Goal: Task Accomplishment & Management: Use online tool/utility

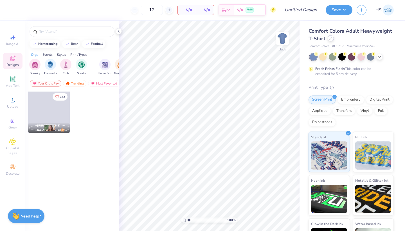
click at [330, 39] on icon at bounding box center [330, 38] width 3 height 3
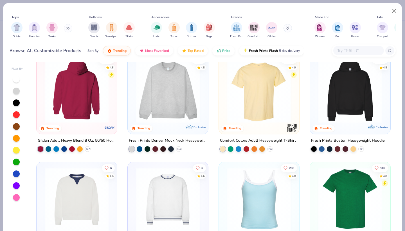
scroll to position [12, 0]
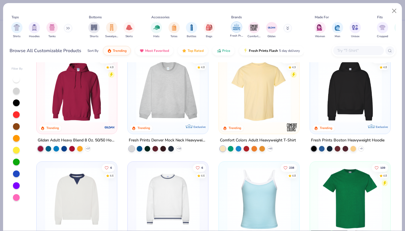
click at [237, 30] on img "filter for Fresh Prints" at bounding box center [236, 27] width 8 height 8
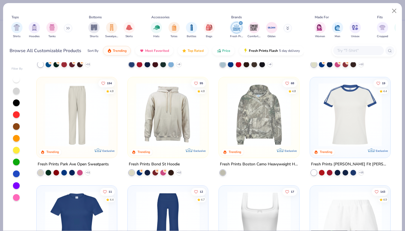
scroll to position [312, 0]
click at [171, 126] on img at bounding box center [167, 115] width 69 height 64
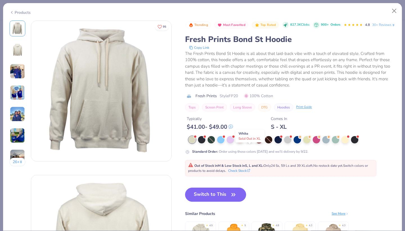
click at [251, 143] on div at bounding box center [249, 138] width 7 height 7
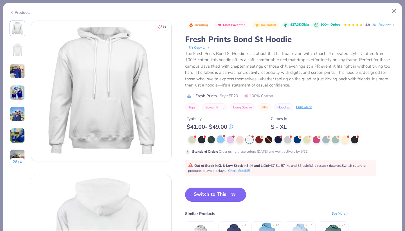
click at [223, 143] on div at bounding box center [220, 138] width 7 height 7
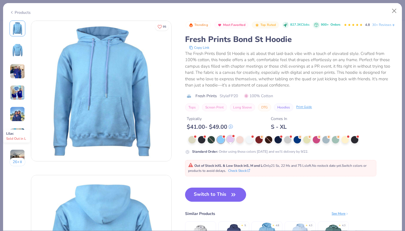
click at [233, 143] on div at bounding box center [230, 138] width 7 height 7
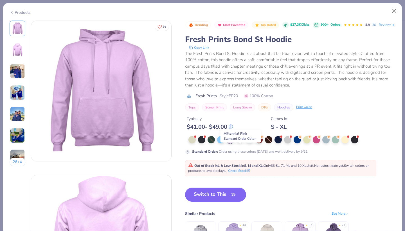
click at [242, 143] on div at bounding box center [239, 138] width 7 height 7
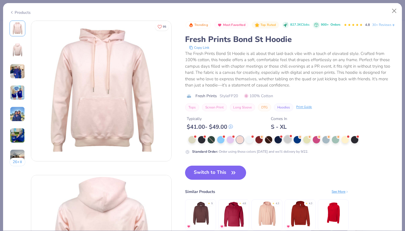
click at [288, 143] on div at bounding box center [287, 138] width 7 height 7
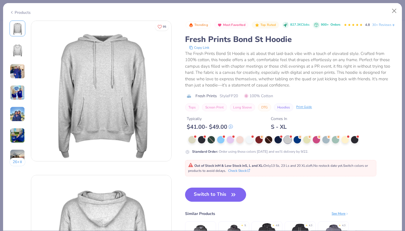
click at [13, 76] on img at bounding box center [17, 71] width 15 height 15
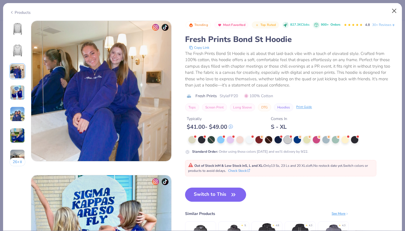
click at [394, 13] on button "Close" at bounding box center [394, 11] width 11 height 11
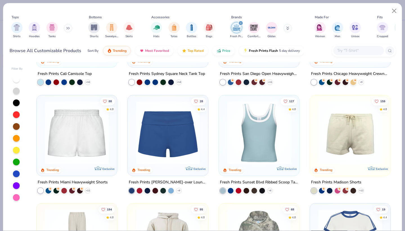
scroll to position [187, 0]
click at [91, 138] on img at bounding box center [76, 132] width 69 height 64
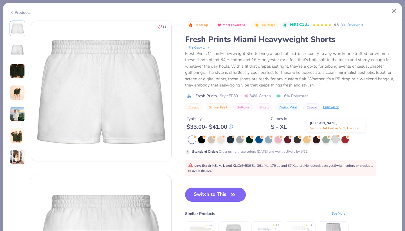
click at [336, 139] on div at bounding box center [335, 138] width 7 height 7
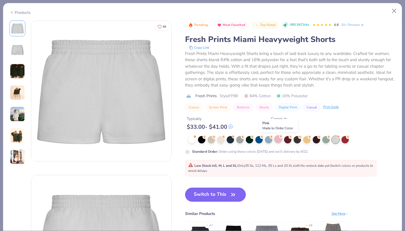
click at [277, 140] on div at bounding box center [277, 138] width 7 height 7
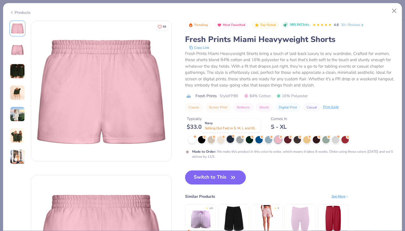
click at [230, 141] on div at bounding box center [230, 138] width 7 height 7
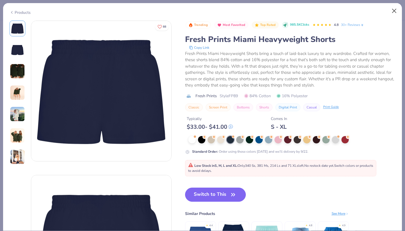
click at [396, 11] on button "Close" at bounding box center [394, 11] width 11 height 11
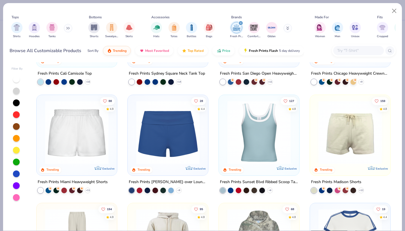
click at [347, 133] on img at bounding box center [350, 132] width 69 height 64
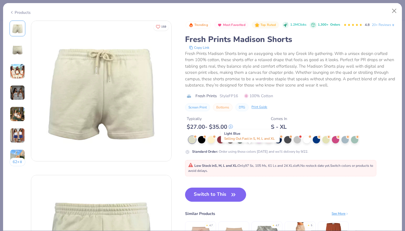
click at [248, 143] on div at bounding box center [249, 138] width 7 height 7
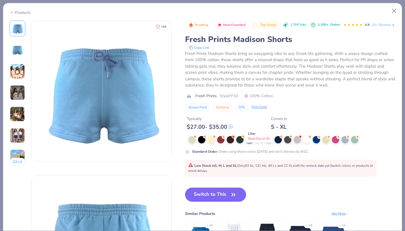
click at [258, 143] on div at bounding box center [258, 138] width 7 height 7
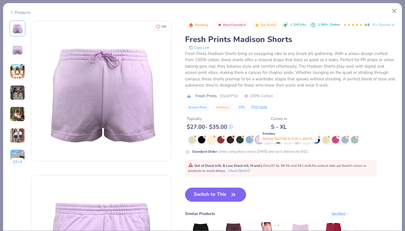
click at [289, 143] on div at bounding box center [287, 138] width 7 height 7
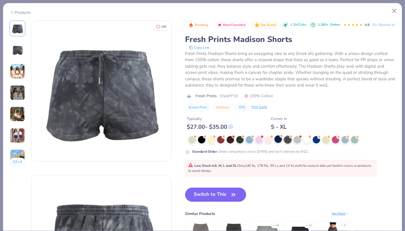
click at [280, 143] on div at bounding box center [277, 138] width 7 height 7
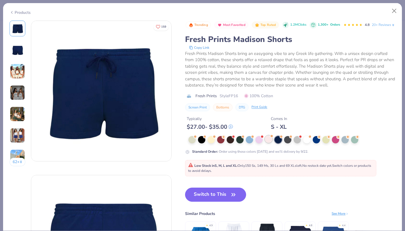
click at [267, 143] on div at bounding box center [268, 138] width 7 height 7
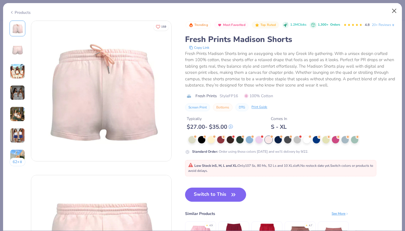
click at [395, 8] on button "Close" at bounding box center [394, 11] width 11 height 11
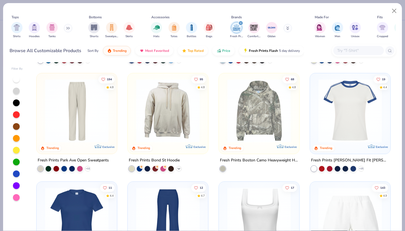
scroll to position [310, 0]
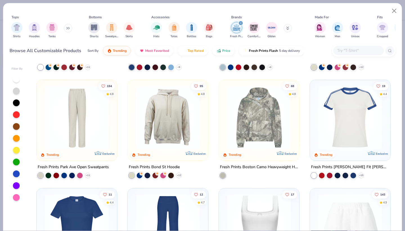
click at [168, 111] on img at bounding box center [167, 117] width 69 height 64
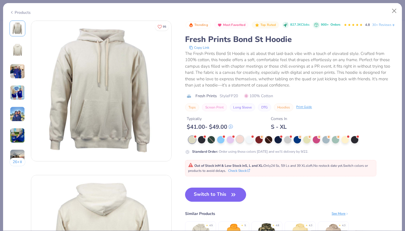
click at [239, 143] on div at bounding box center [239, 138] width 7 height 7
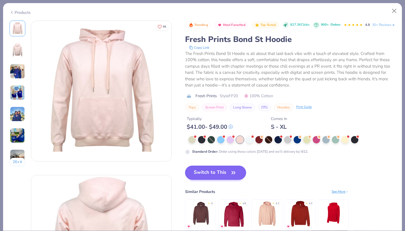
click at [228, 179] on button "Switch to This" at bounding box center [215, 172] width 61 height 14
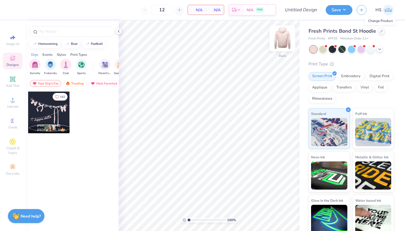
click at [285, 39] on img at bounding box center [282, 38] width 22 height 22
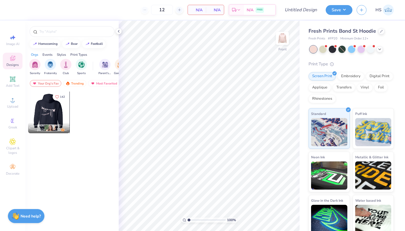
click at [42, 109] on div at bounding box center [49, 112] width 42 height 42
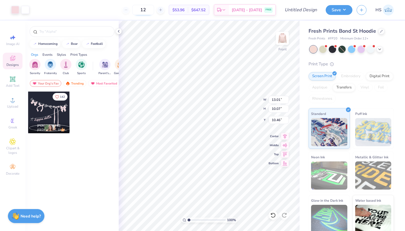
click at [154, 12] on input "12" at bounding box center [143, 10] width 22 height 10
type input "1"
type input "40"
type input "5.00"
click at [380, 48] on icon at bounding box center [379, 48] width 4 height 4
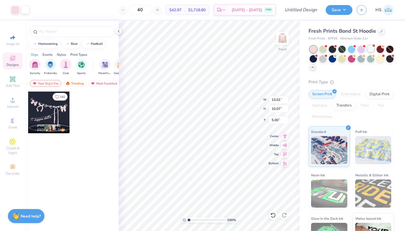
click at [370, 49] on div at bounding box center [370, 48] width 7 height 7
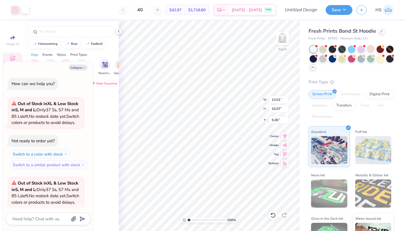
scroll to position [54, 0]
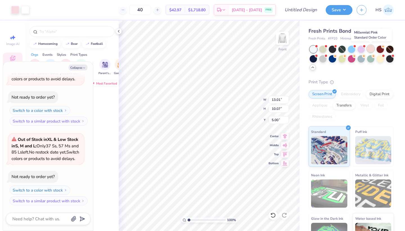
click at [371, 51] on div at bounding box center [370, 48] width 7 height 7
type textarea "x"
type input "12.87"
type input "9.96"
type input "5.11"
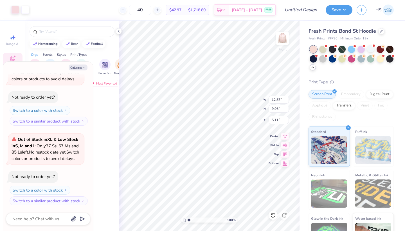
type textarea "x"
type input "13.88"
type input "10.75"
type textarea "x"
type input "5.00"
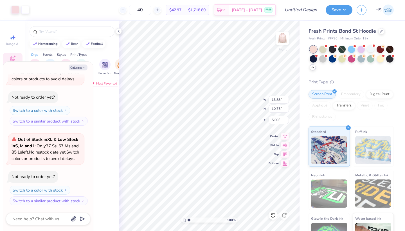
type textarea "x"
type input "14.30"
type input "11.08"
click at [334, 49] on div at bounding box center [332, 48] width 7 height 7
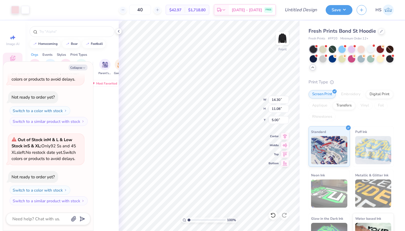
click at [312, 69] on icon at bounding box center [312, 67] width 4 height 4
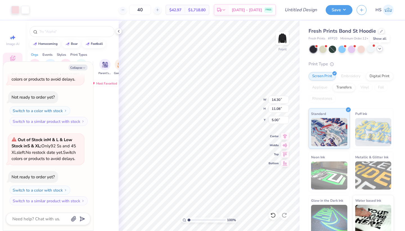
click at [381, 48] on icon at bounding box center [379, 48] width 4 height 4
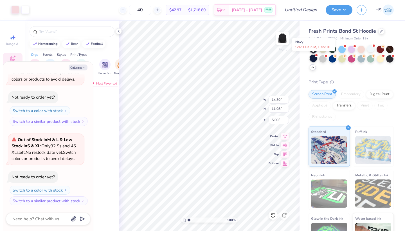
click at [313, 59] on div at bounding box center [313, 58] width 7 height 7
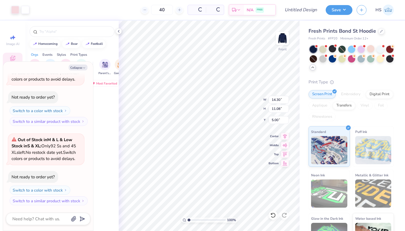
scroll to position [212, 0]
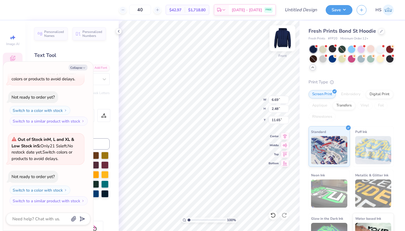
click at [285, 41] on img at bounding box center [282, 38] width 22 height 22
click at [281, 37] on img at bounding box center [282, 38] width 22 height 22
click at [285, 36] on img at bounding box center [282, 38] width 22 height 22
type textarea "x"
type input "6.52"
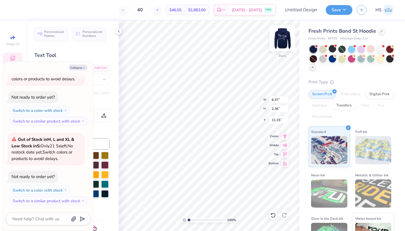
type input "1.54"
type input "11.60"
click at [80, 67] on button "Collapse" at bounding box center [78, 67] width 19 height 6
type textarea "x"
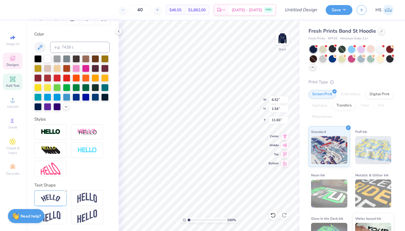
scroll to position [96, 0]
click at [65, 191] on icon at bounding box center [65, 190] width 3 height 3
type input "5.62"
type input "1.48"
type input "11.61"
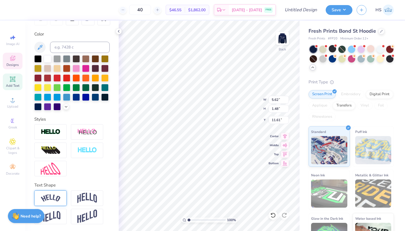
scroll to position [0, 0]
type textarea "Kappa Delta"
type input "3.00"
type input "8.88"
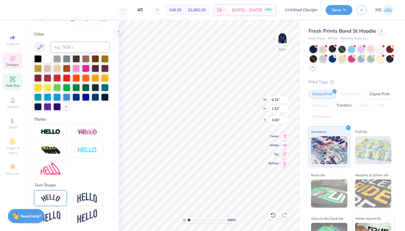
type input "2.21"
type input "3.00"
click at [118, 31] on polyline at bounding box center [118, 31] width 1 height 2
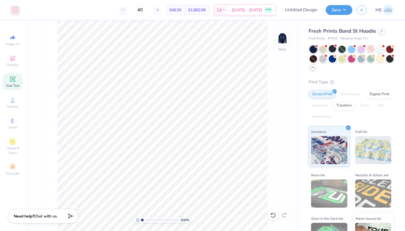
click at [12, 82] on div "Add Text" at bounding box center [13, 81] width 20 height 17
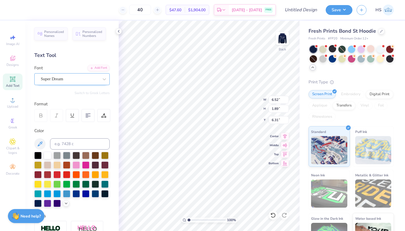
scroll to position [0, 0]
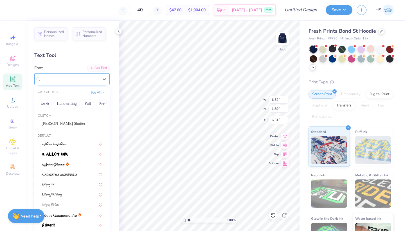
click at [93, 76] on div "Super Dream" at bounding box center [69, 79] width 59 height 9
click at [70, 103] on button "Handwriting" at bounding box center [67, 103] width 26 height 9
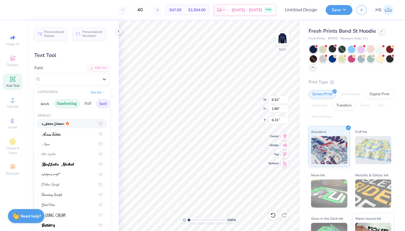
click at [100, 103] on button "Serif" at bounding box center [103, 103] width 14 height 9
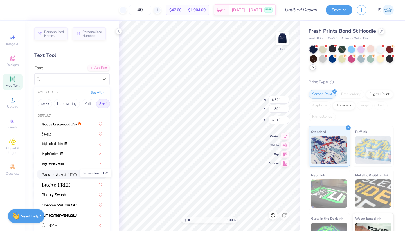
click at [58, 174] on img at bounding box center [59, 174] width 35 height 4
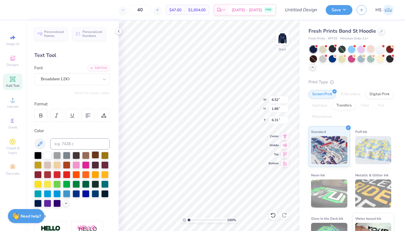
type input "7.24"
type input "1.77"
type input "6.37"
type textarea "theta xi"
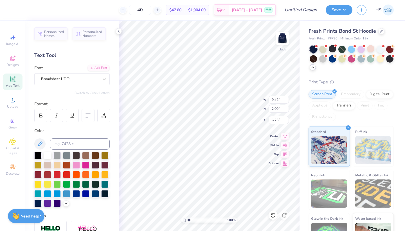
type input "2.73"
type input "0.58"
type input "5.21"
click at [24, 10] on div at bounding box center [25, 9] width 8 height 8
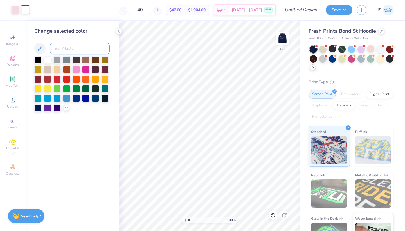
click at [58, 46] on input at bounding box center [80, 48] width 60 height 11
type input "705"
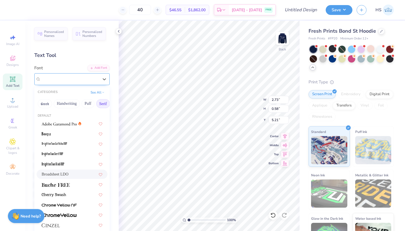
click at [92, 78] on div "Broadsheet LDO" at bounding box center [69, 79] width 59 height 9
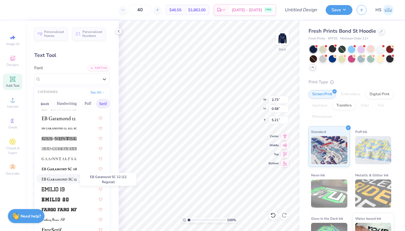
scroll to position [409, 0]
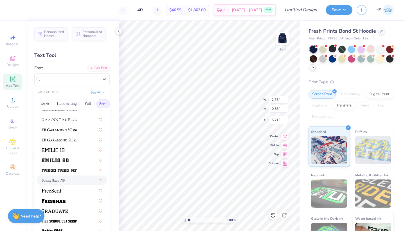
click at [65, 181] on div at bounding box center [72, 180] width 61 height 6
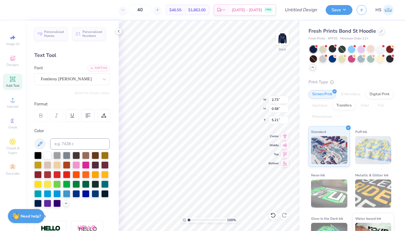
type input "1.40"
type input "0.46"
type input "5.27"
type input "2.01"
type input "0.65"
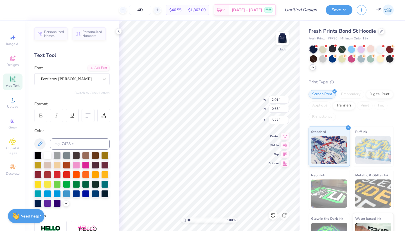
type input "5.21"
type input "4.88"
click at [282, 35] on img at bounding box center [282, 38] width 22 height 22
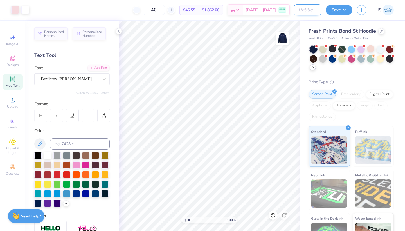
click at [308, 13] on input "Design Title" at bounding box center [308, 9] width 28 height 11
type input "NM Set Hoodie"
click at [391, 59] on div at bounding box center [389, 58] width 7 height 7
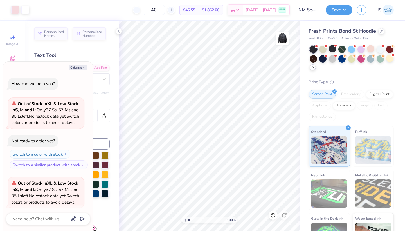
scroll to position [297, 0]
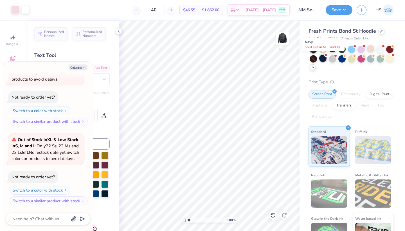
click at [323, 60] on div at bounding box center [322, 58] width 7 height 7
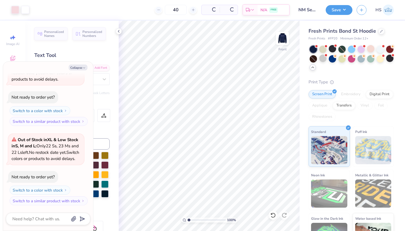
scroll to position [375, 0]
click at [382, 32] on div at bounding box center [381, 31] width 6 height 6
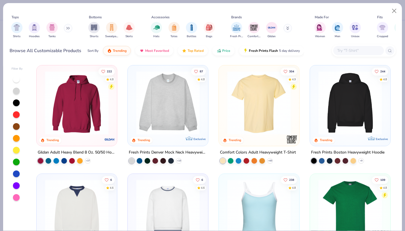
click at [69, 95] on img at bounding box center [76, 103] width 69 height 64
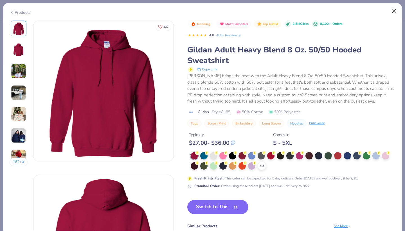
click at [396, 10] on button "Close" at bounding box center [394, 11] width 11 height 11
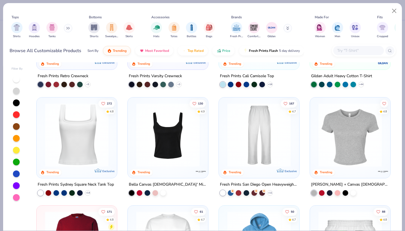
scroll to position [250, 0]
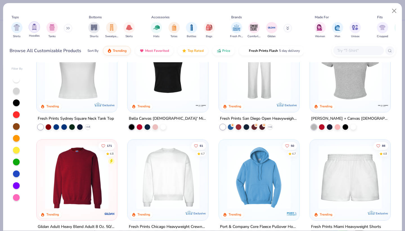
click at [32, 29] on img "filter for Hoodies" at bounding box center [34, 27] width 6 height 6
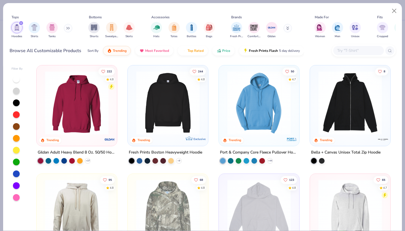
click at [159, 110] on img at bounding box center [167, 103] width 69 height 64
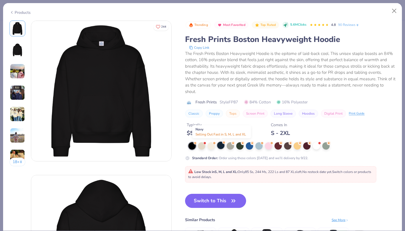
click at [221, 145] on div at bounding box center [220, 144] width 7 height 7
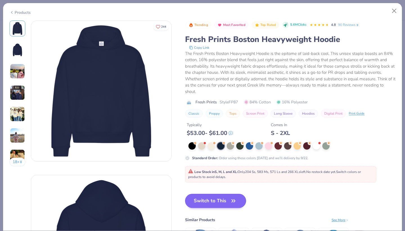
click at [213, 201] on button "Switch to This" at bounding box center [215, 200] width 61 height 14
click at [238, 202] on button "Switch to This" at bounding box center [215, 200] width 61 height 14
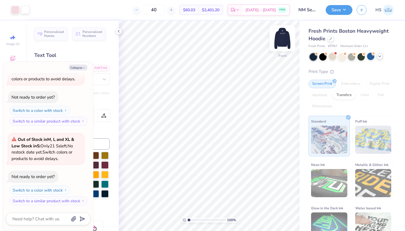
click at [283, 41] on img at bounding box center [282, 38] width 22 height 22
type textarea "x"
type input "3.41"
click at [278, 40] on img at bounding box center [282, 38] width 22 height 22
type textarea "x"
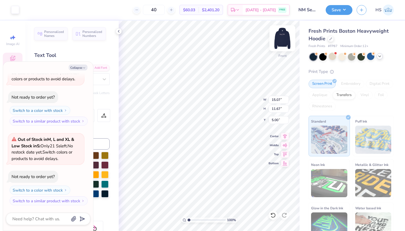
type input "7.88"
type textarea "x"
type input "10.21"
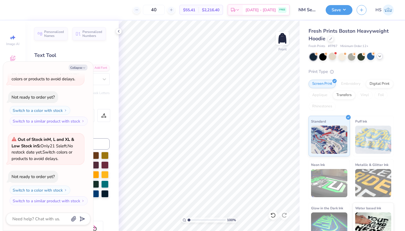
click at [76, 70] on div "Collapse How can we help you? Out of Stock in XL & Low Stock in S, M and L : On…" at bounding box center [48, 146] width 90 height 169
click at [76, 65] on button "Collapse" at bounding box center [78, 67] width 19 height 6
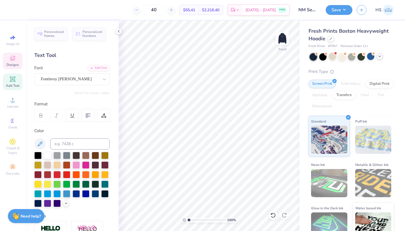
click at [13, 56] on icon at bounding box center [12, 58] width 5 height 5
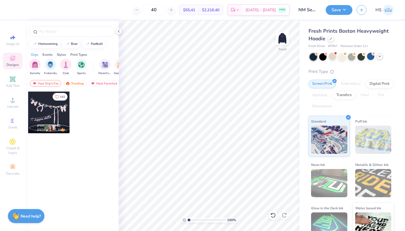
click at [35, 120] on div at bounding box center [49, 112] width 42 height 42
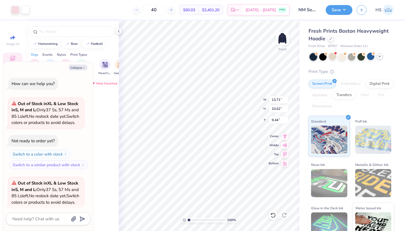
scroll to position [408, 0]
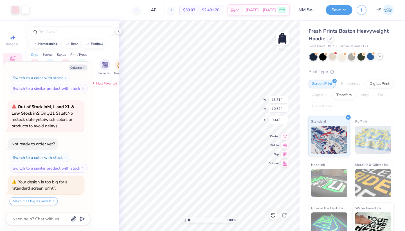
type textarea "x"
type input "5.00"
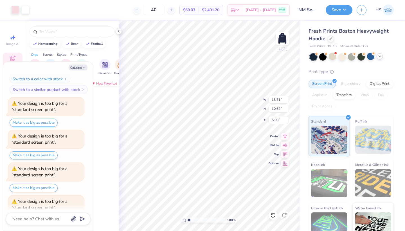
scroll to position [505, 0]
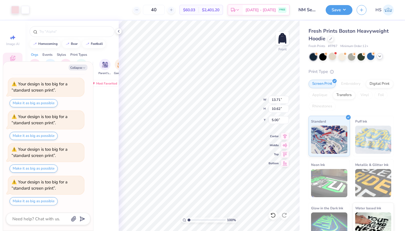
type textarea "x"
type input "5.47"
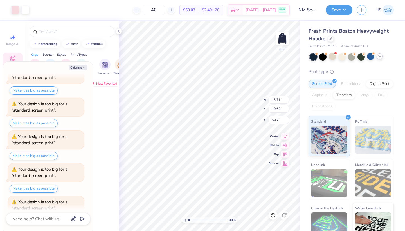
scroll to position [569, 0]
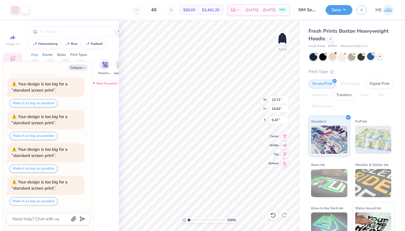
type textarea "x"
type input "5.32"
type textarea "x"
type input "13.90"
type input "10.77"
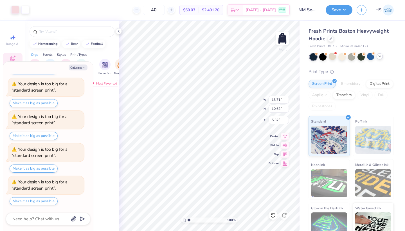
type input "5.16"
type textarea "x"
type input "5.32"
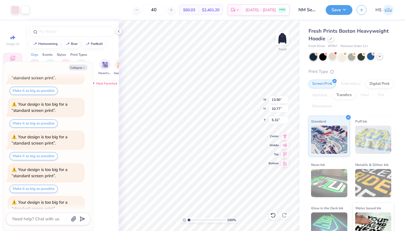
scroll to position [602, 0]
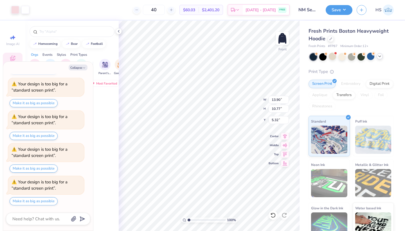
type textarea "x"
type input "5.27"
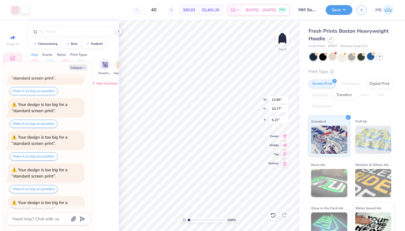
scroll to position [634, 0]
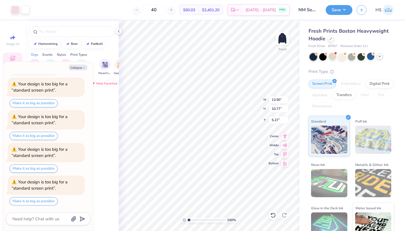
type textarea "x"
type input "10.94"
type textarea "x"
type input "14.56"
type input "11.27"
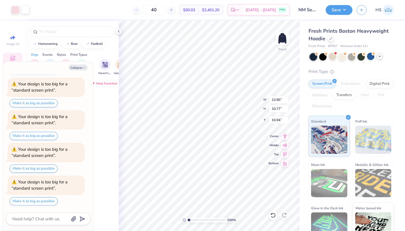
type input "10.43"
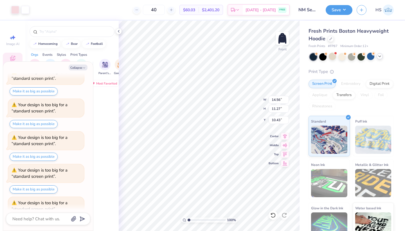
scroll to position [667, 0]
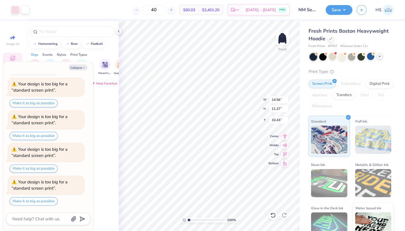
type textarea "x"
type input "10.38"
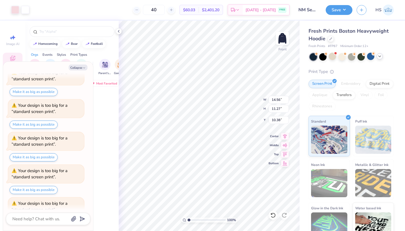
scroll to position [731, 0]
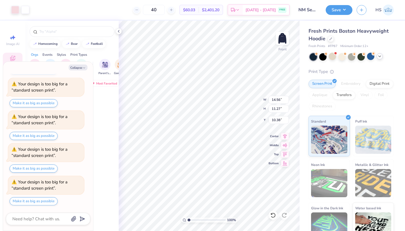
type textarea "x"
type input "5.39"
click at [337, 9] on button "Save" at bounding box center [339, 9] width 27 height 10
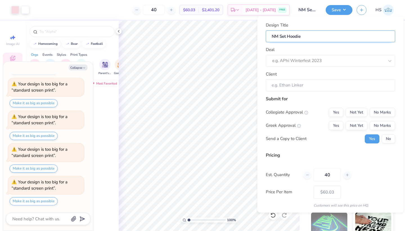
type textarea "x"
click at [362, 52] on div "Deal e.g. APhi Winterfest 2023" at bounding box center [330, 56] width 129 height 20
click at [363, 56] on div "e.g. APhi Winterfest 2023" at bounding box center [328, 60] width 113 height 9
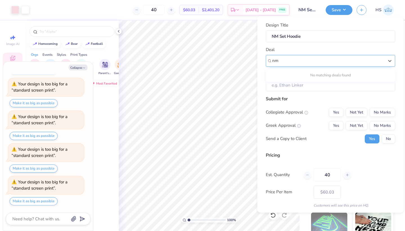
type input "n"
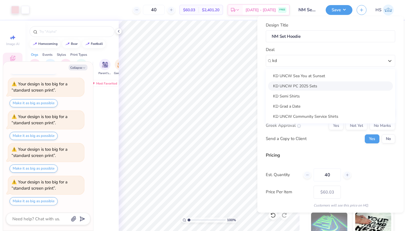
click at [349, 87] on div "KD UNCW PC 2025 Sets" at bounding box center [330, 85] width 125 height 9
type input "kd"
type textarea "x"
type input "[PERSON_NAME]"
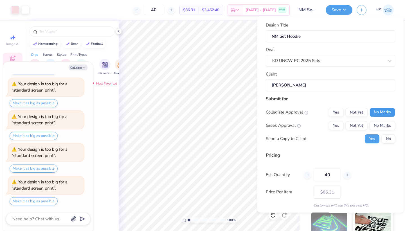
click at [382, 113] on button "No Marks" at bounding box center [383, 111] width 26 height 9
click at [357, 126] on button "Not Yet" at bounding box center [357, 125] width 22 height 9
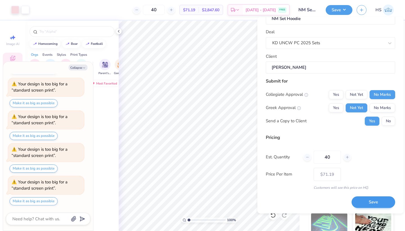
scroll to position [18, 0]
click at [376, 203] on button "Save" at bounding box center [374, 203] width 44 height 12
type input "$71.19"
type textarea "x"
type input "– –"
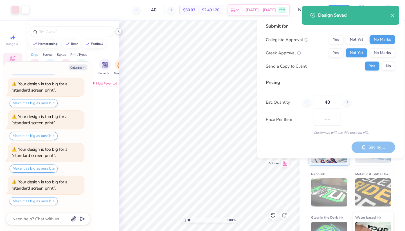
type textarea "x"
type input "$71.19"
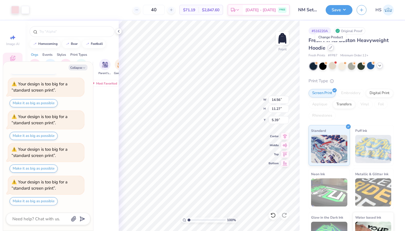
click at [332, 48] on icon at bounding box center [330, 47] width 3 height 3
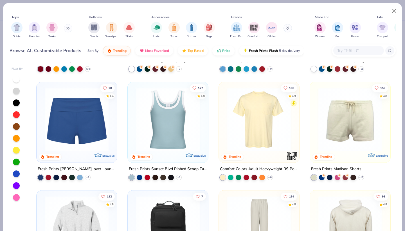
scroll to position [416, 0]
click at [338, 119] on img at bounding box center [350, 119] width 69 height 64
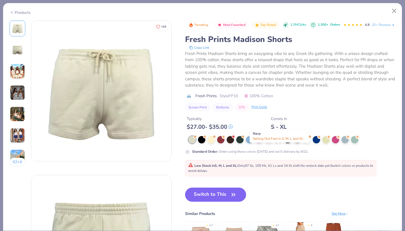
click at [277, 143] on div at bounding box center [277, 138] width 7 height 7
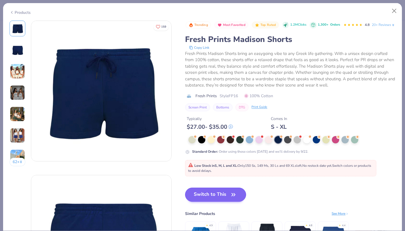
click at [229, 200] on button "Switch to This" at bounding box center [215, 194] width 61 height 14
click at [224, 201] on button "Switch to This" at bounding box center [215, 194] width 61 height 14
click at [238, 201] on button "Switch to This" at bounding box center [215, 194] width 61 height 14
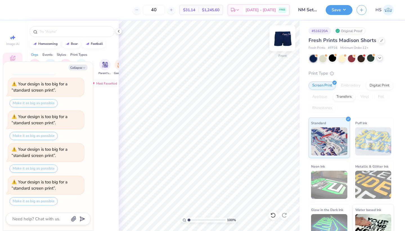
click at [285, 42] on img at bounding box center [282, 38] width 22 height 22
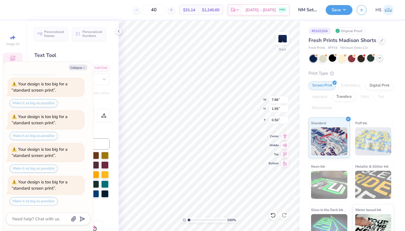
type textarea "x"
type input "5.58"
type input "1.39"
type input "1.06"
type textarea "x"
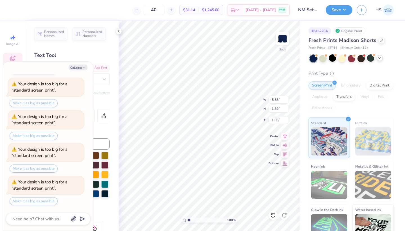
type input "1.36"
type textarea "x"
type input "1.78"
type input "0.58"
type input "2.16"
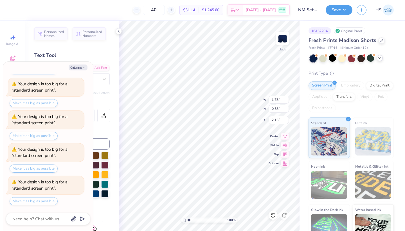
type textarea "x"
type input "2.45"
type textarea "x"
type input "3.70"
type input "1.11"
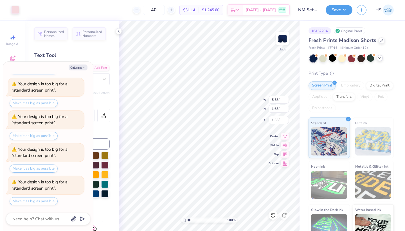
type input "1.92"
type textarea "x"
type input "8.39"
drag, startPoint x: 189, startPoint y: 220, endPoint x: 180, endPoint y: 219, distance: 8.8
click at [180, 219] on div "100 %" at bounding box center [209, 126] width 210 height 210
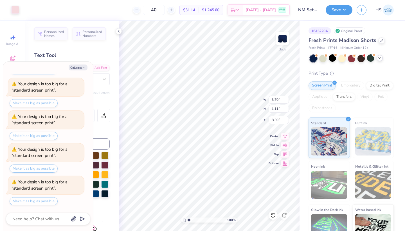
type textarea "x"
type input "8.27"
click at [342, 10] on button "Save" at bounding box center [339, 9] width 27 height 10
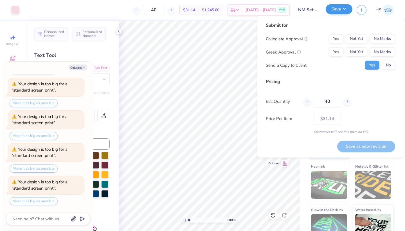
type textarea "x"
click at [377, 41] on button "No Marks" at bounding box center [383, 38] width 26 height 9
click at [355, 52] on button "Not Yet" at bounding box center [357, 52] width 22 height 9
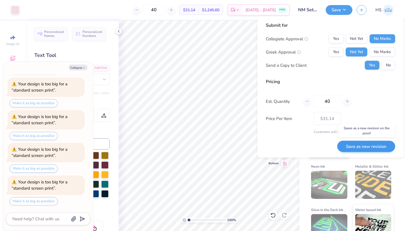
click at [378, 146] on button "Save as new revision" at bounding box center [366, 146] width 58 height 12
type input "$31.14"
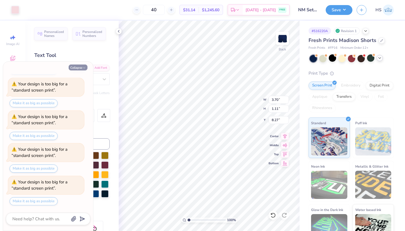
click at [82, 65] on button "Collapse" at bounding box center [78, 67] width 19 height 6
type textarea "x"
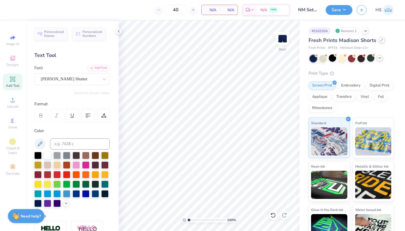
click at [380, 41] on icon at bounding box center [381, 40] width 3 height 3
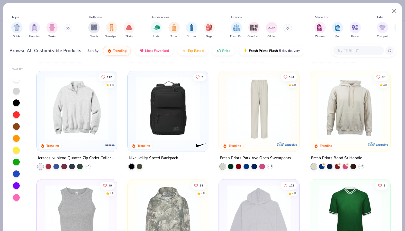
scroll to position [536, 0]
click at [238, 31] on img "filter for Fresh Prints" at bounding box center [236, 27] width 8 height 8
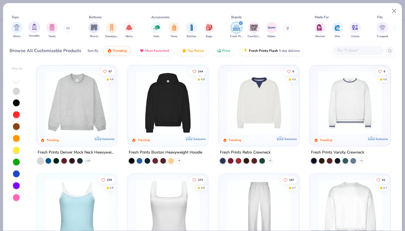
click at [35, 26] on img "filter for Hoodies" at bounding box center [34, 27] width 6 height 6
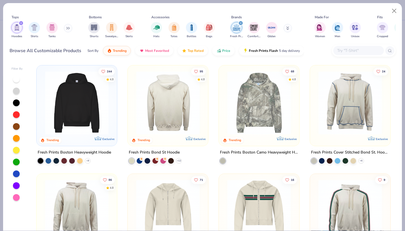
click at [152, 100] on img at bounding box center [167, 103] width 69 height 64
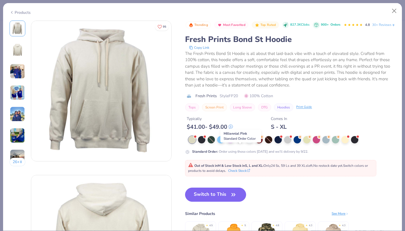
click at [239, 143] on div at bounding box center [239, 138] width 7 height 7
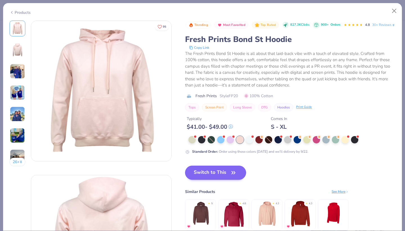
click at [228, 179] on button "Switch to This" at bounding box center [215, 172] width 61 height 14
click at [219, 179] on button "Switch to This" at bounding box center [215, 172] width 61 height 14
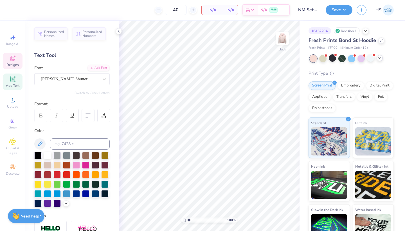
click at [17, 63] on span "Designs" at bounding box center [12, 64] width 12 height 4
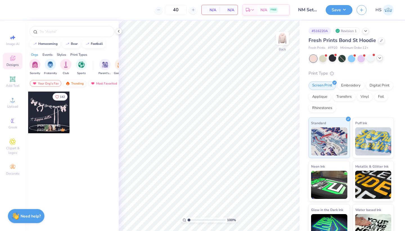
click at [76, 81] on div "Trending" at bounding box center [74, 83] width 23 height 7
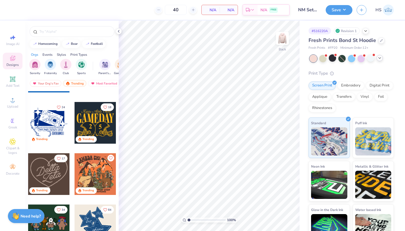
scroll to position [247, 0]
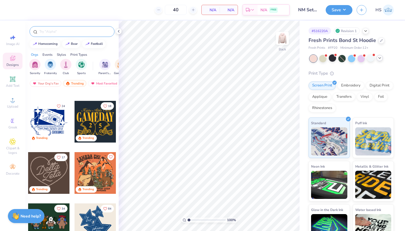
click at [53, 32] on input "text" at bounding box center [75, 32] width 72 height 6
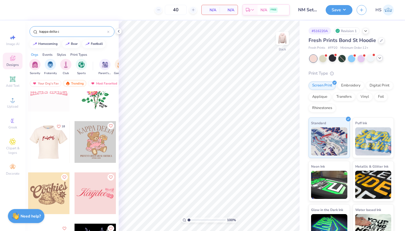
scroll to position [408, 0]
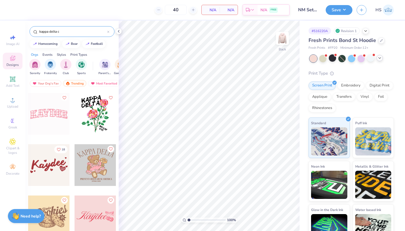
type input "kappa delta c"
click at [45, 110] on div at bounding box center [49, 114] width 42 height 42
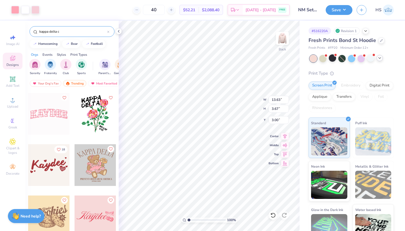
type input "10.62"
type input "2.86"
type input "3.81"
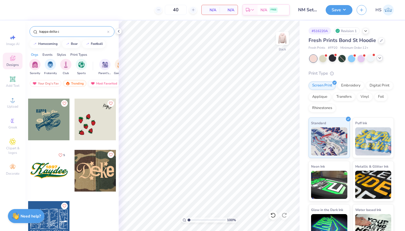
scroll to position [2355, 0]
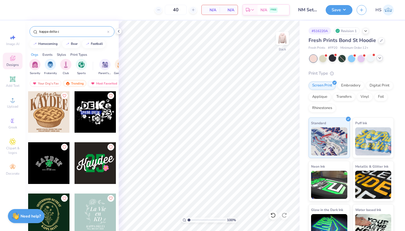
click at [96, 82] on div "Most Favorited" at bounding box center [104, 83] width 32 height 7
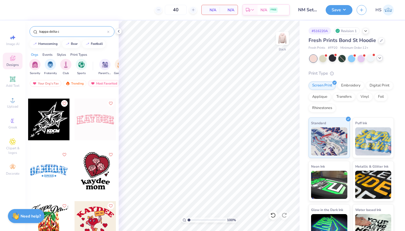
scroll to position [1352, 0]
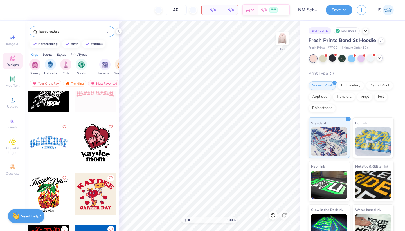
click at [109, 31] on div "kappa delta c" at bounding box center [72, 31] width 85 height 11
click at [287, 41] on img at bounding box center [282, 38] width 22 height 22
click at [282, 37] on img at bounding box center [282, 38] width 11 height 11
